Goal: Check status

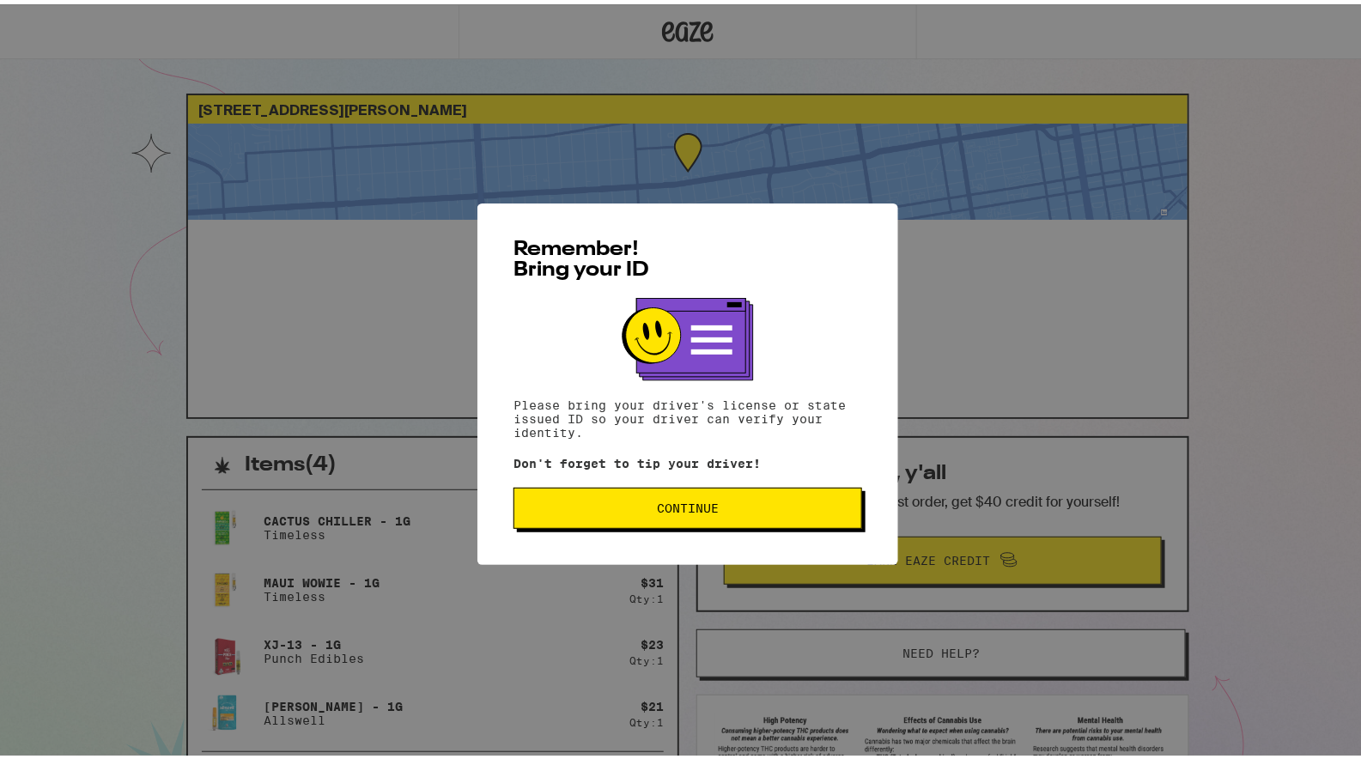
click at [689, 503] on span "Continue" at bounding box center [688, 504] width 62 height 12
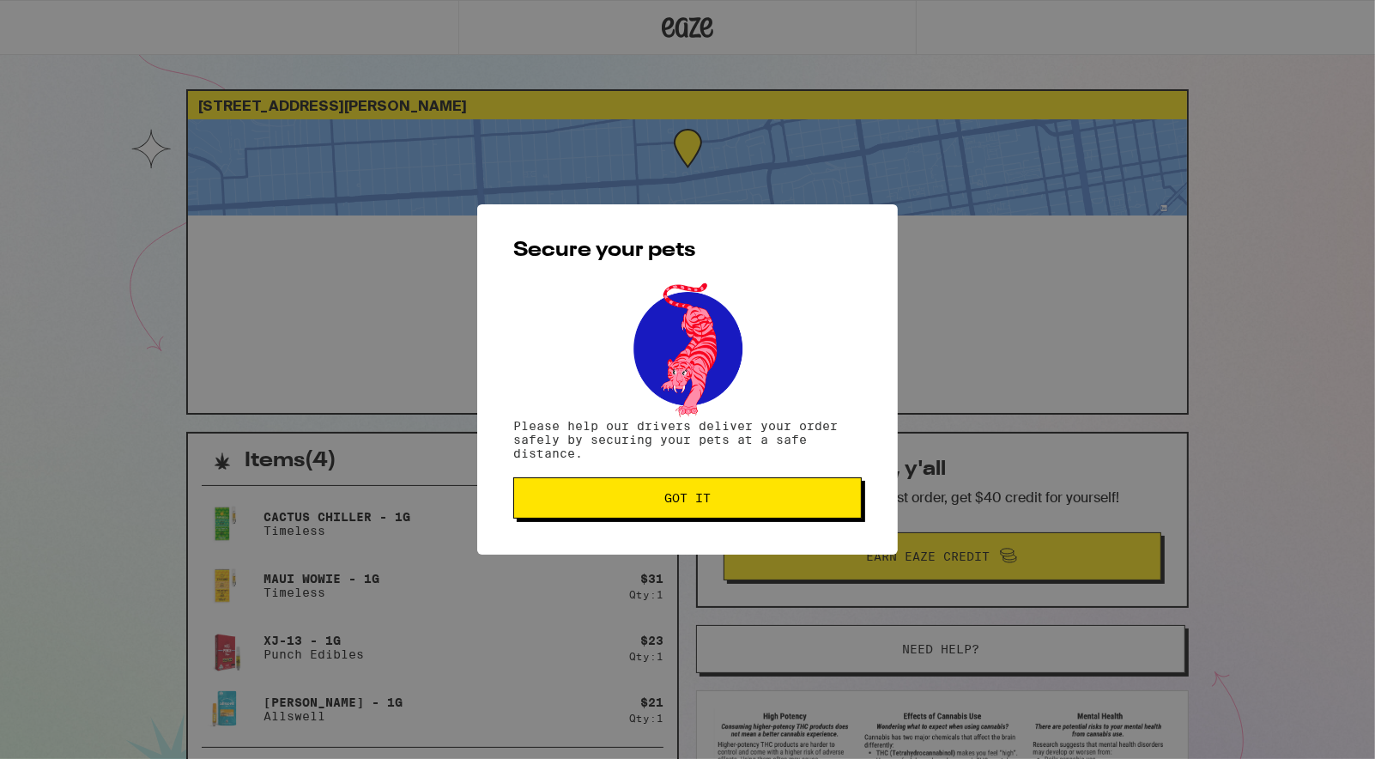
click at [689, 503] on span "Got it" at bounding box center [688, 498] width 46 height 12
